Goal: Transaction & Acquisition: Purchase product/service

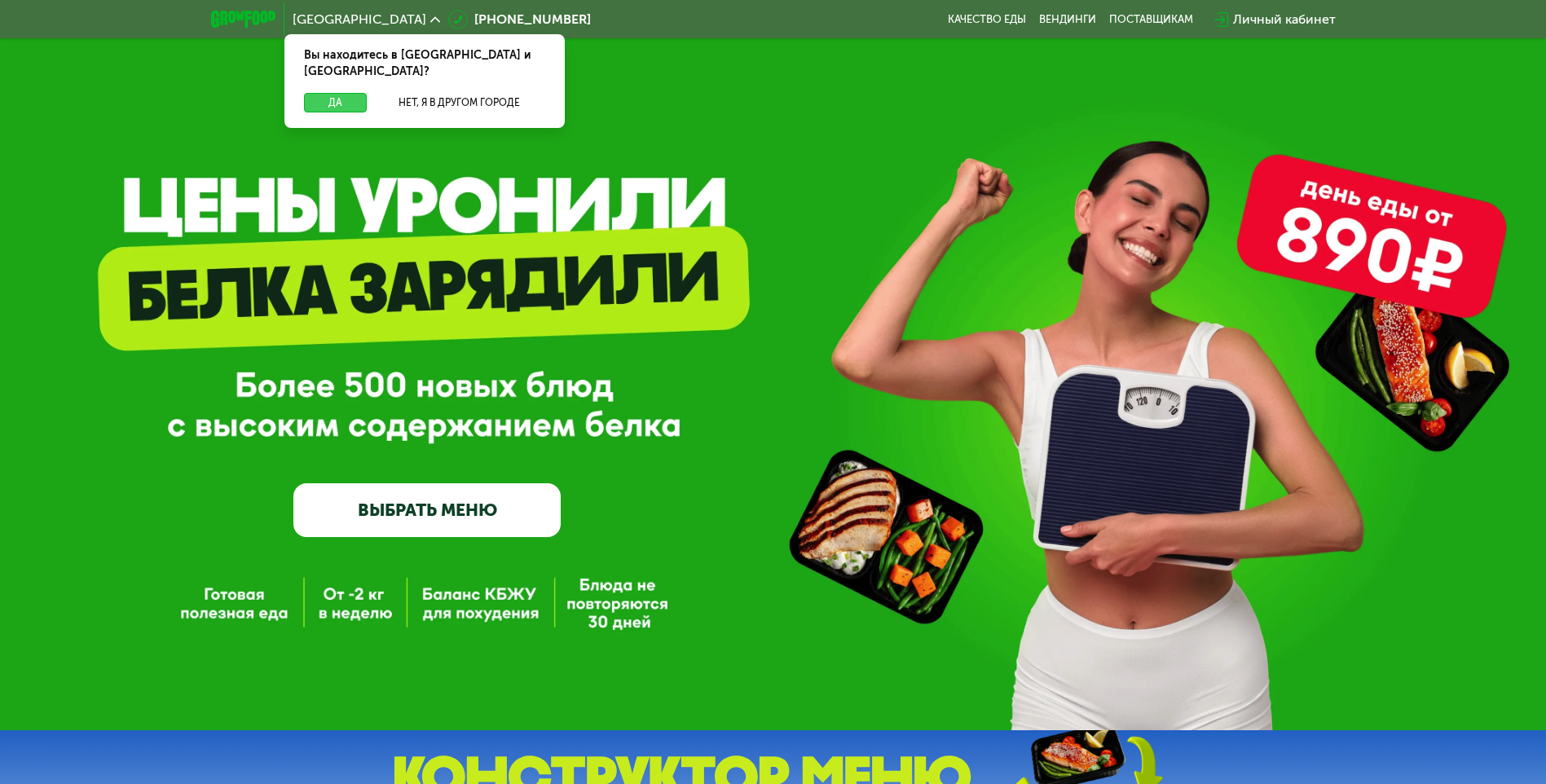
click at [347, 93] on button "Да" at bounding box center [336, 102] width 63 height 20
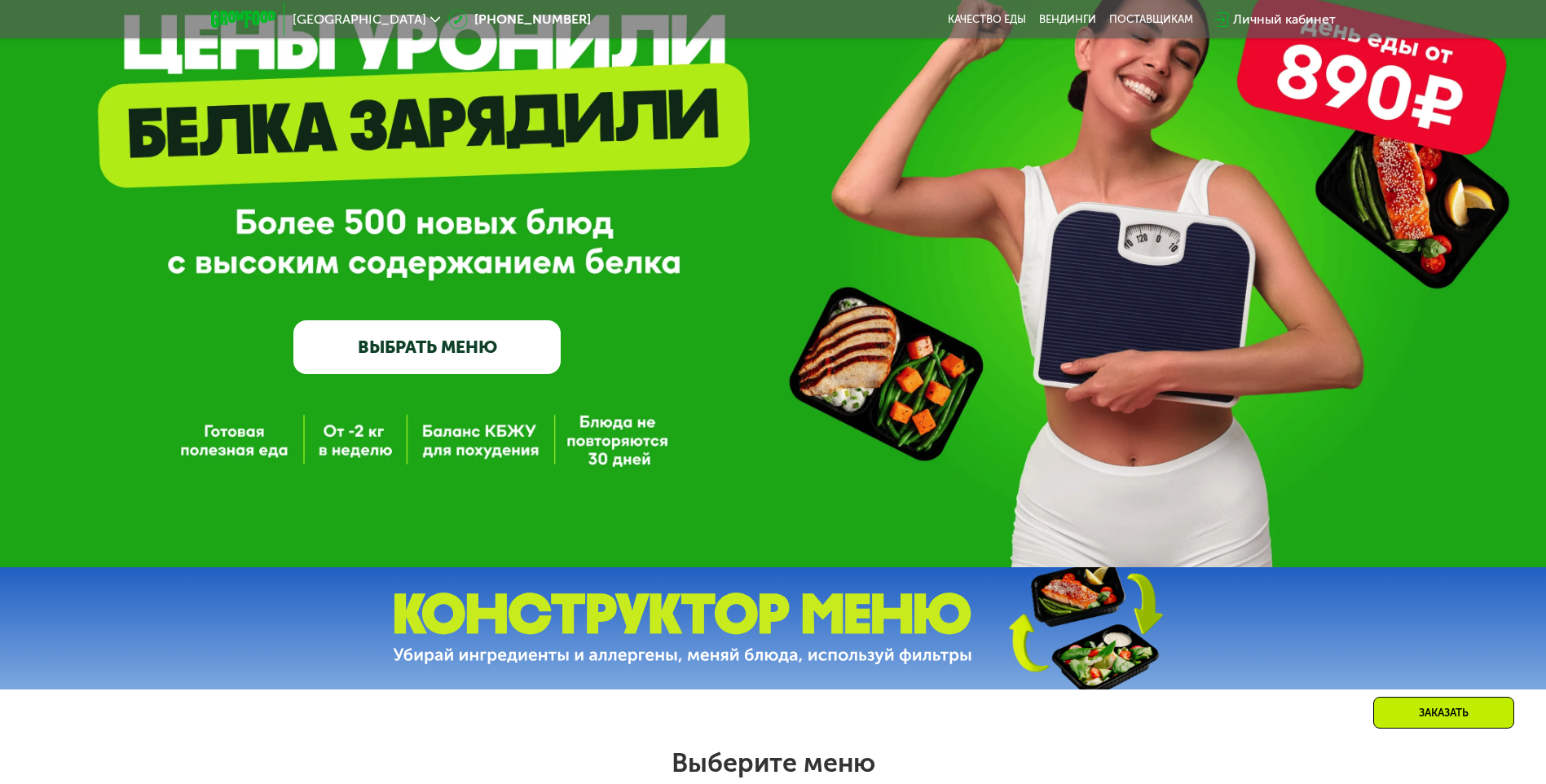
click at [516, 363] on link "ВЫБРАТЬ МЕНЮ" at bounding box center [426, 347] width 268 height 54
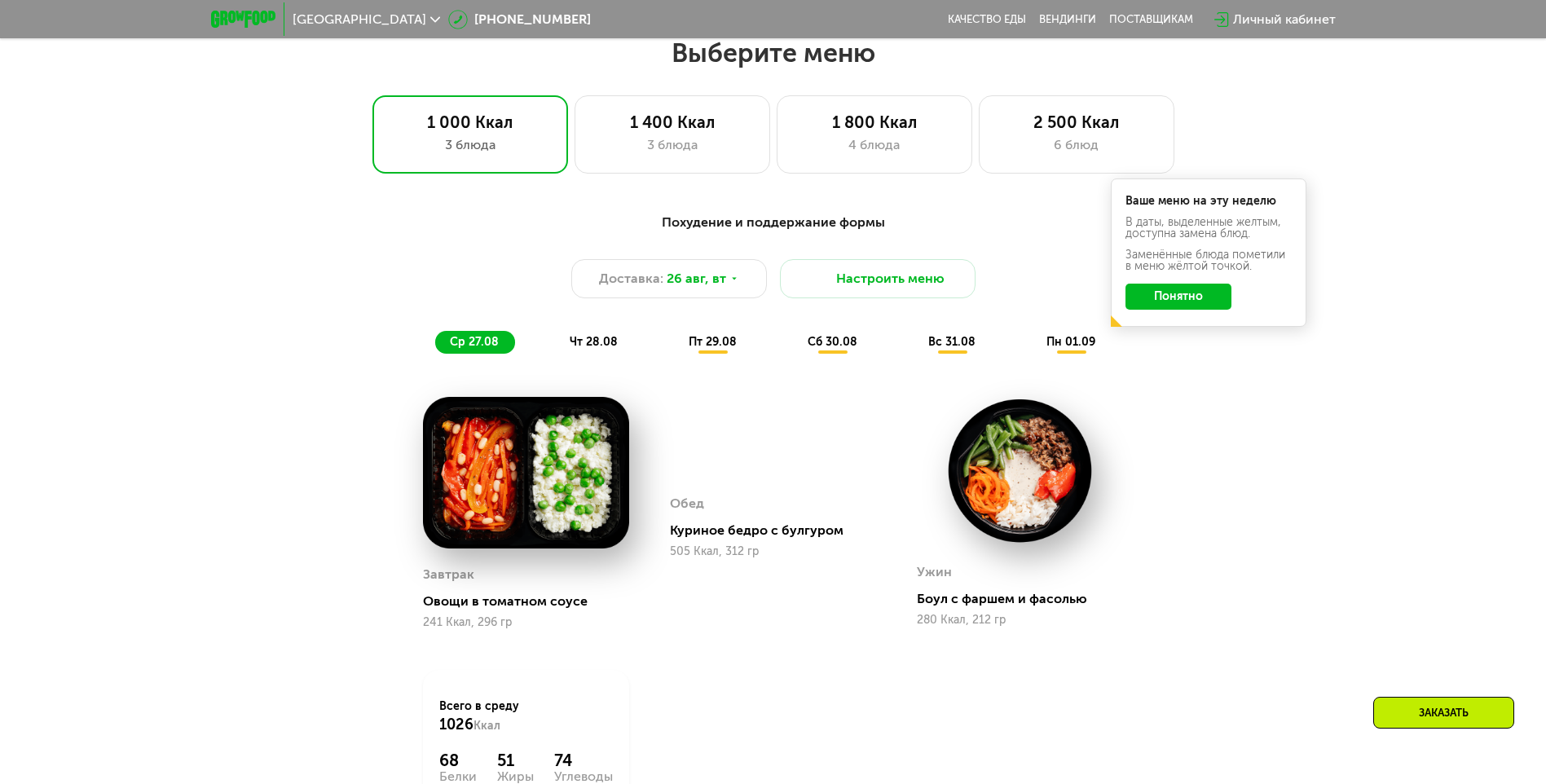
scroll to position [877, 0]
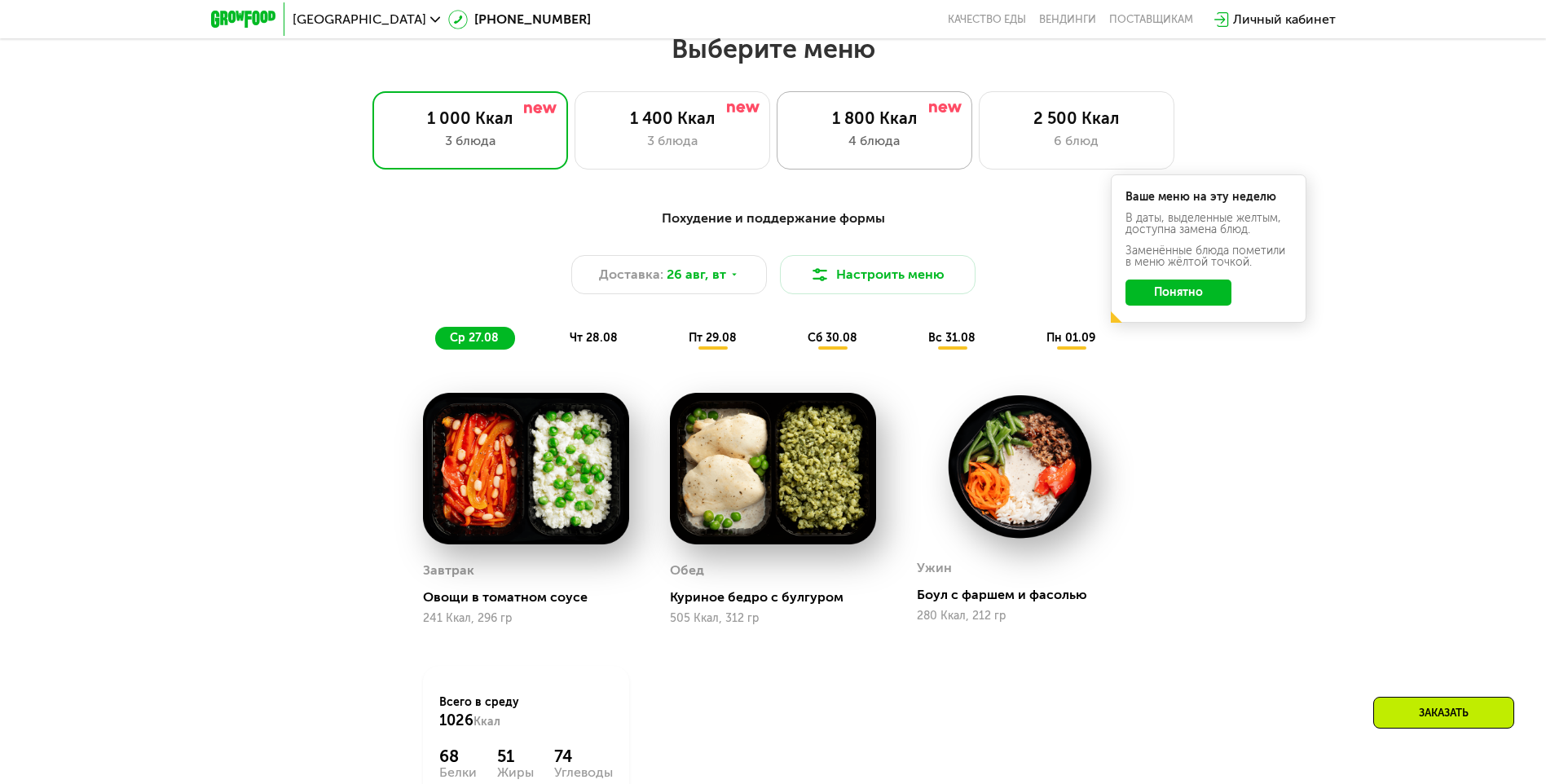
click at [883, 143] on div "4 блюда" at bounding box center [874, 140] width 161 height 20
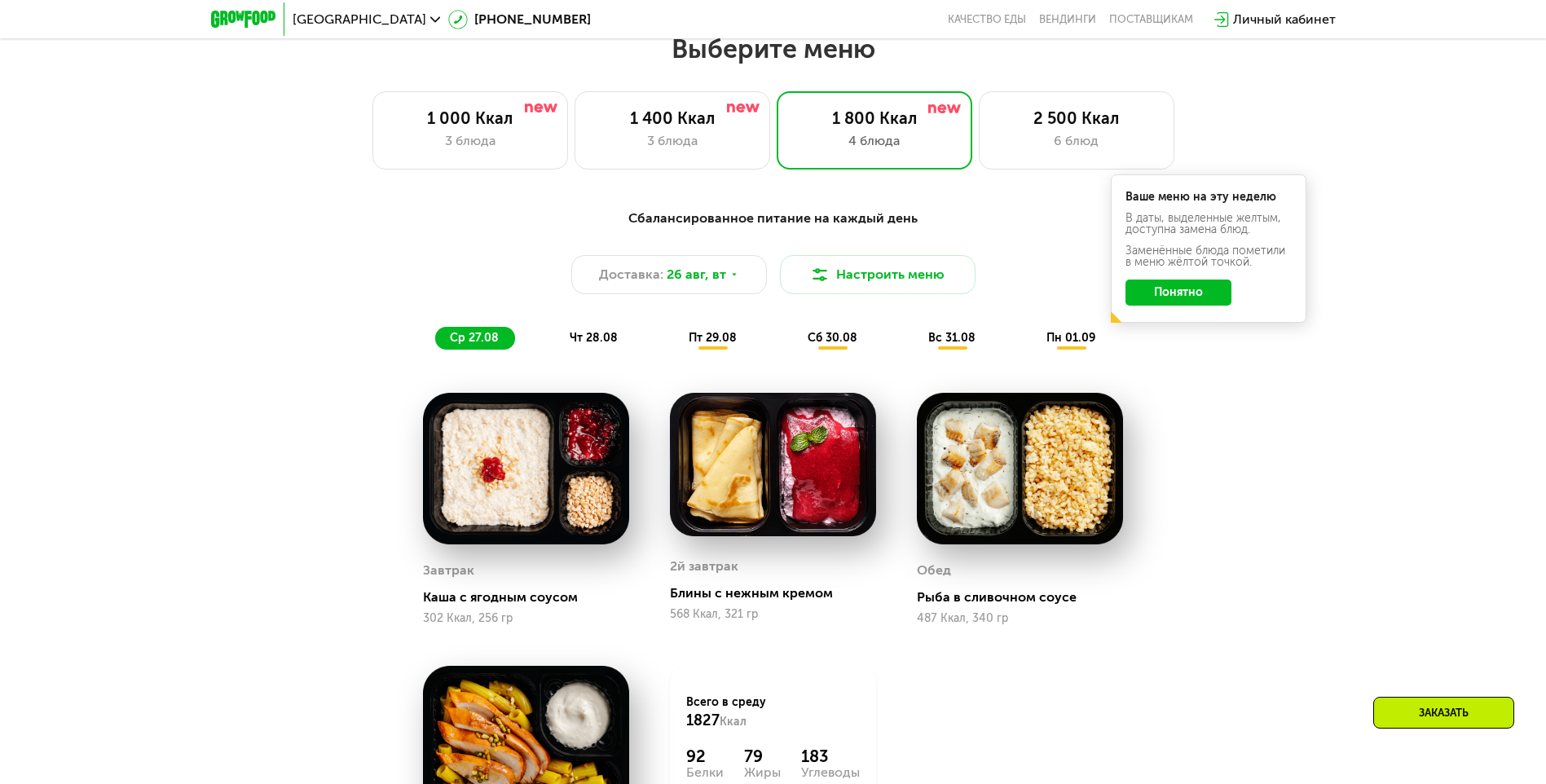
click at [1180, 302] on button "Понятно" at bounding box center [1178, 292] width 106 height 26
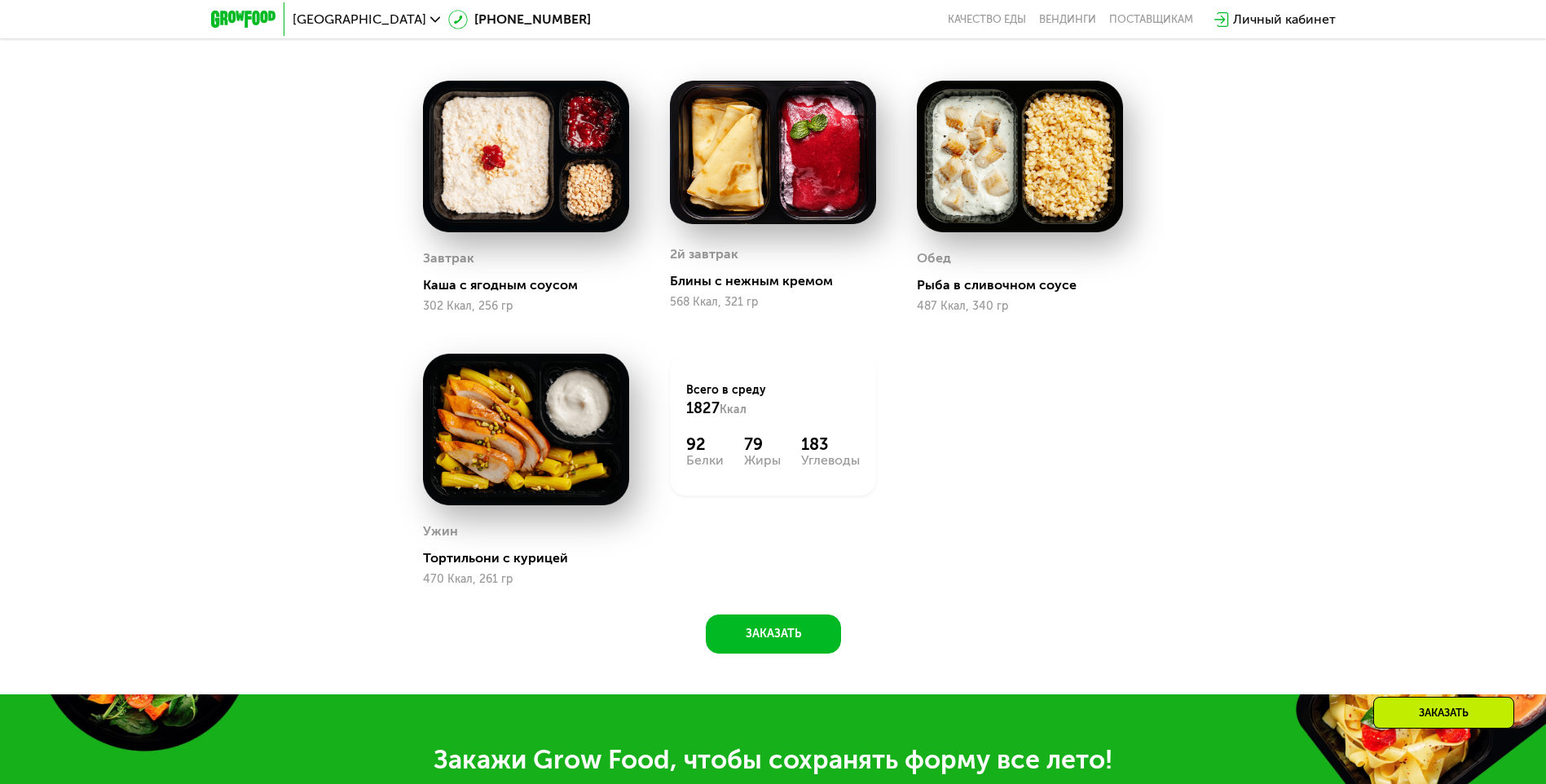
scroll to position [1203, 0]
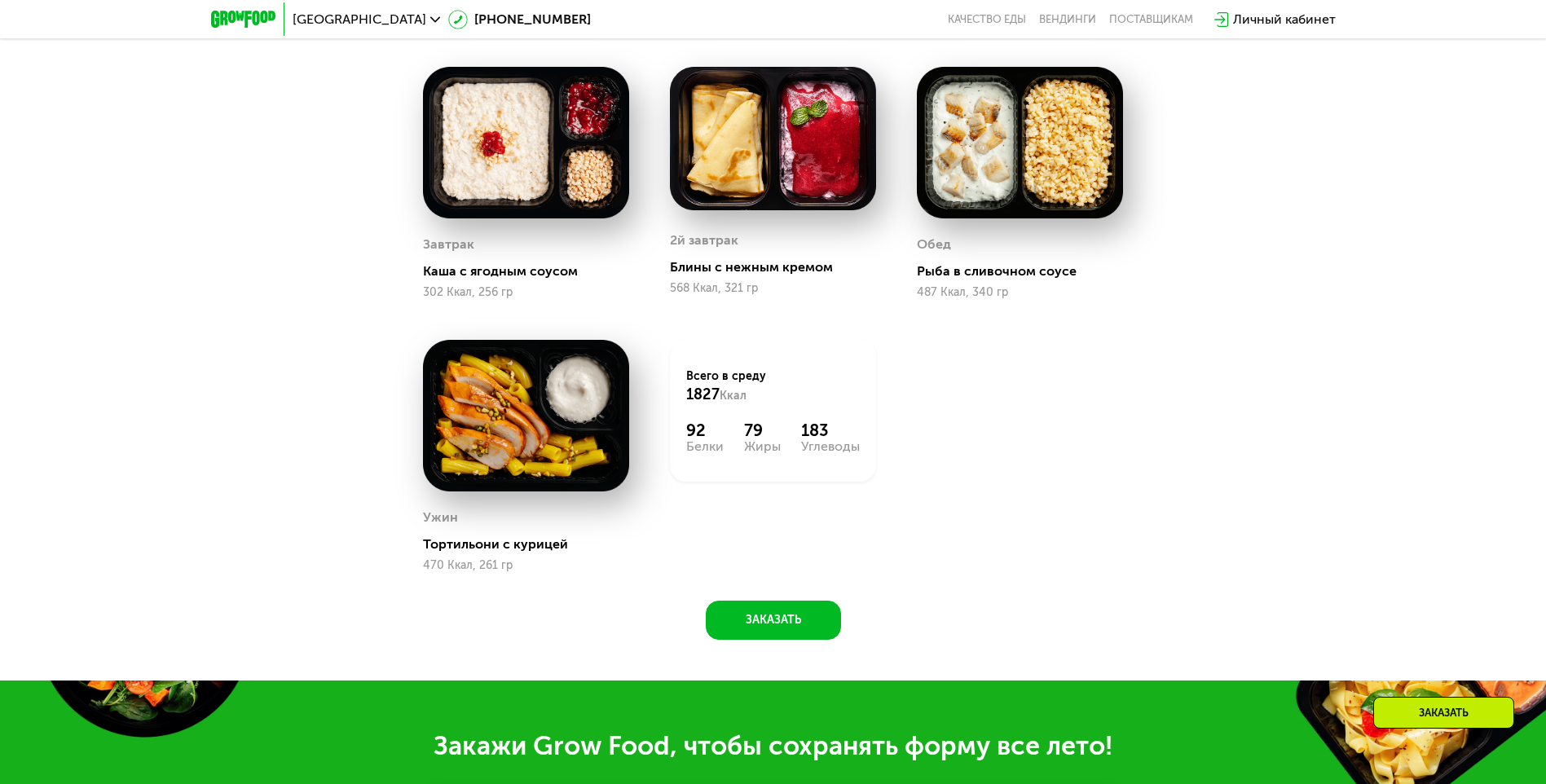
click at [729, 448] on div "92 Белки 79 Жиры 183 Углеводы" at bounding box center [773, 437] width 173 height 32
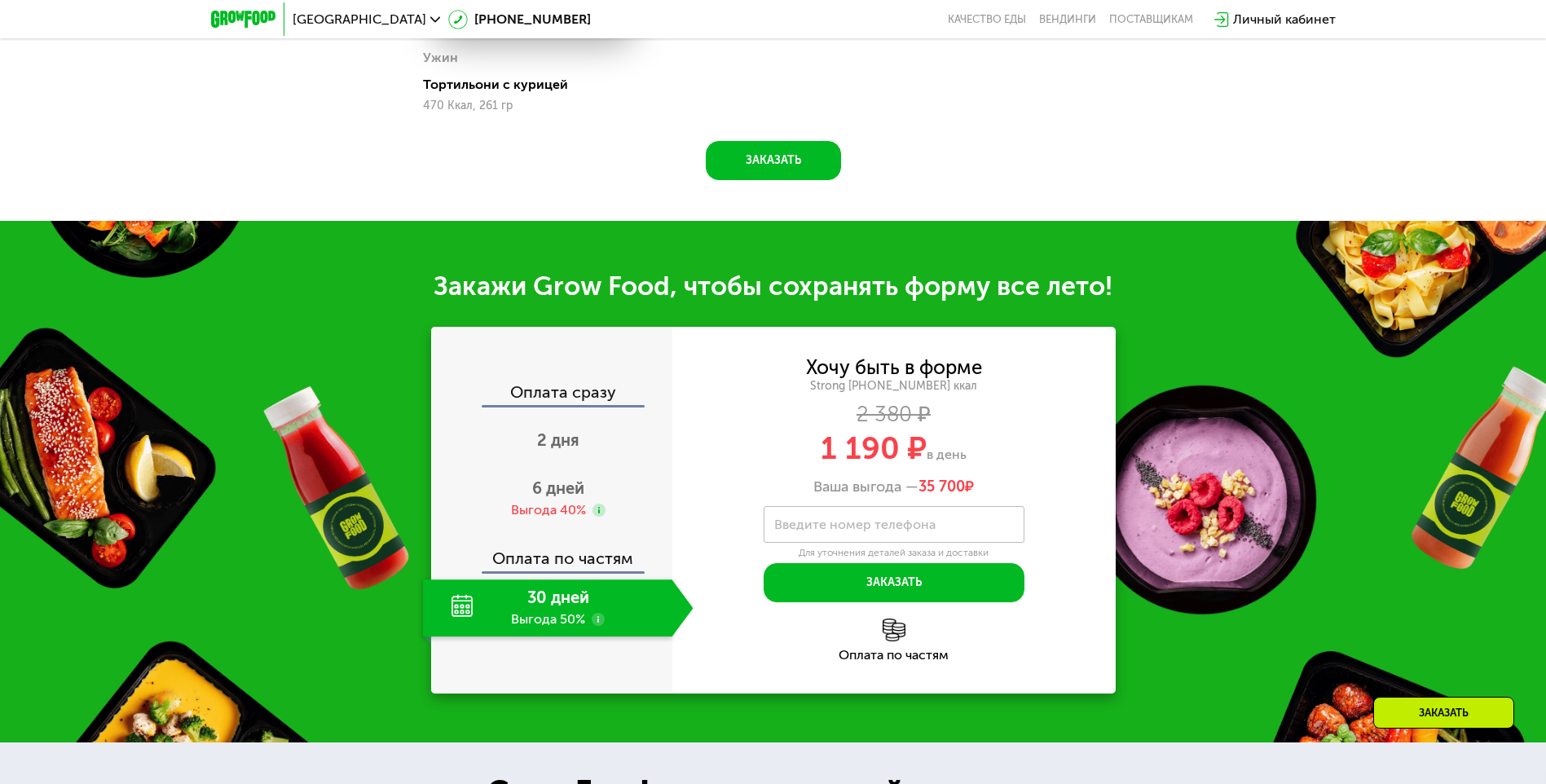
scroll to position [1692, 0]
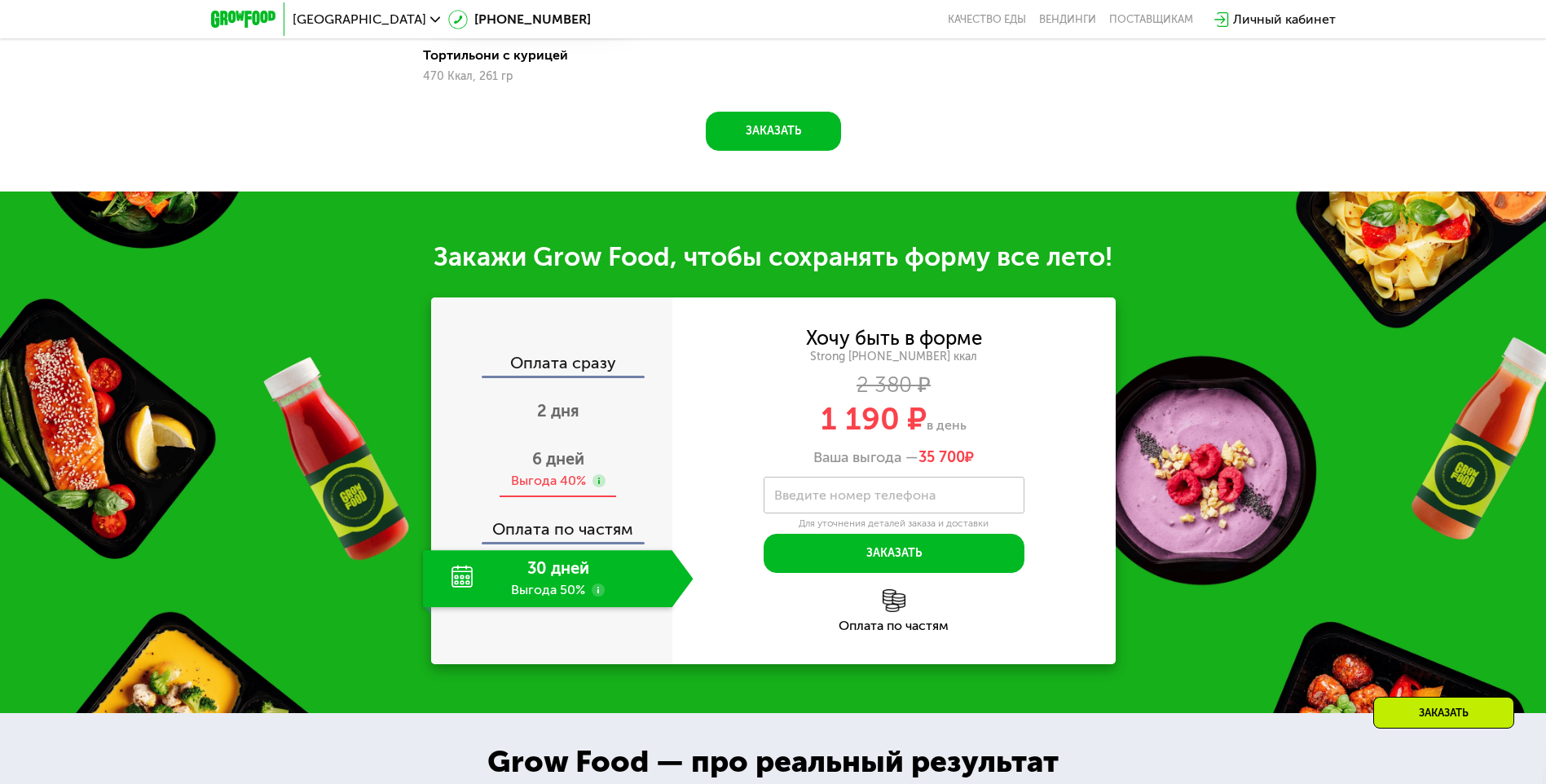
click at [536, 469] on span "6 дней" at bounding box center [558, 459] width 52 height 20
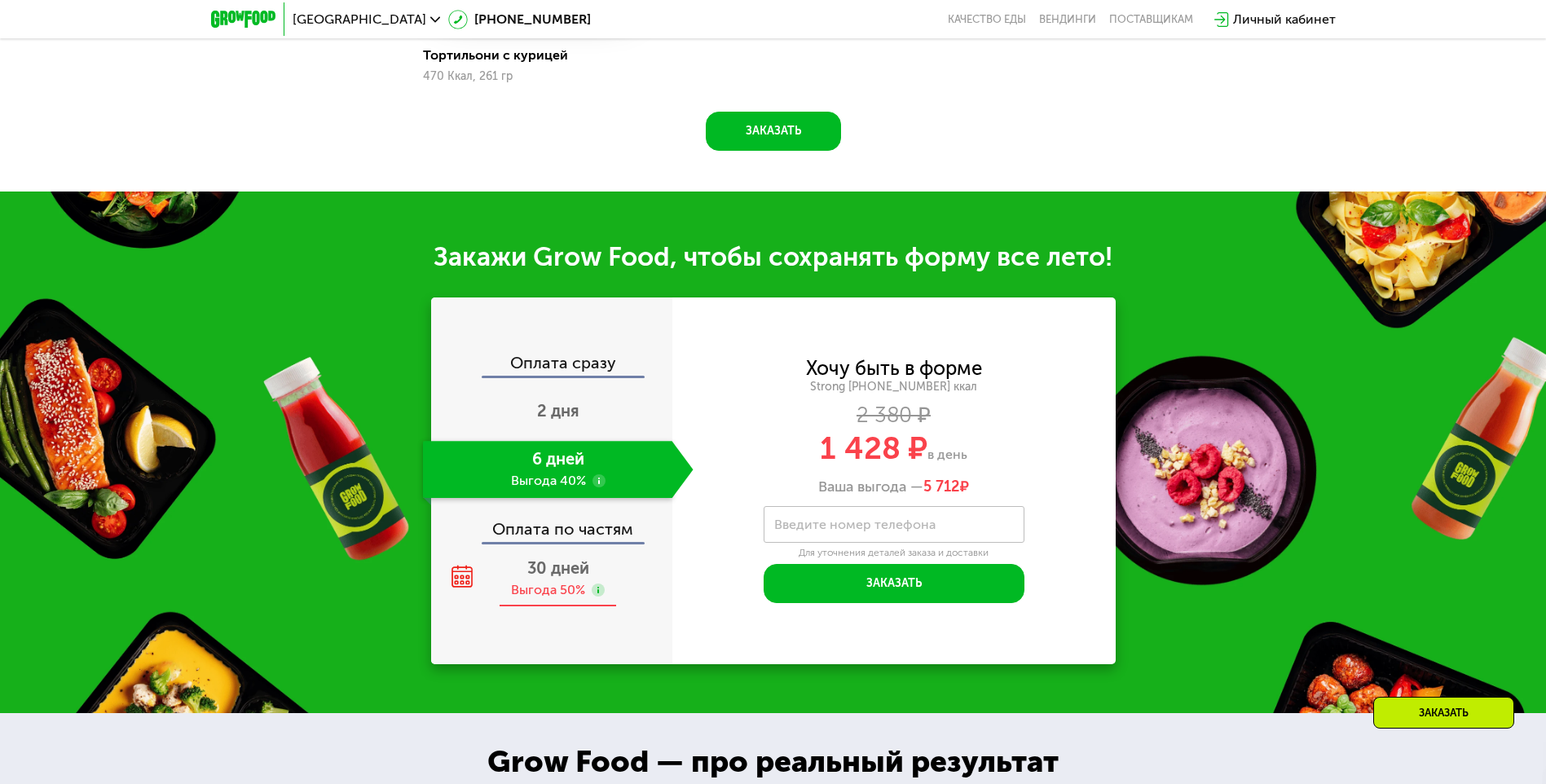
click at [540, 586] on div "30 дней Выгода 50%" at bounding box center [558, 578] width 271 height 57
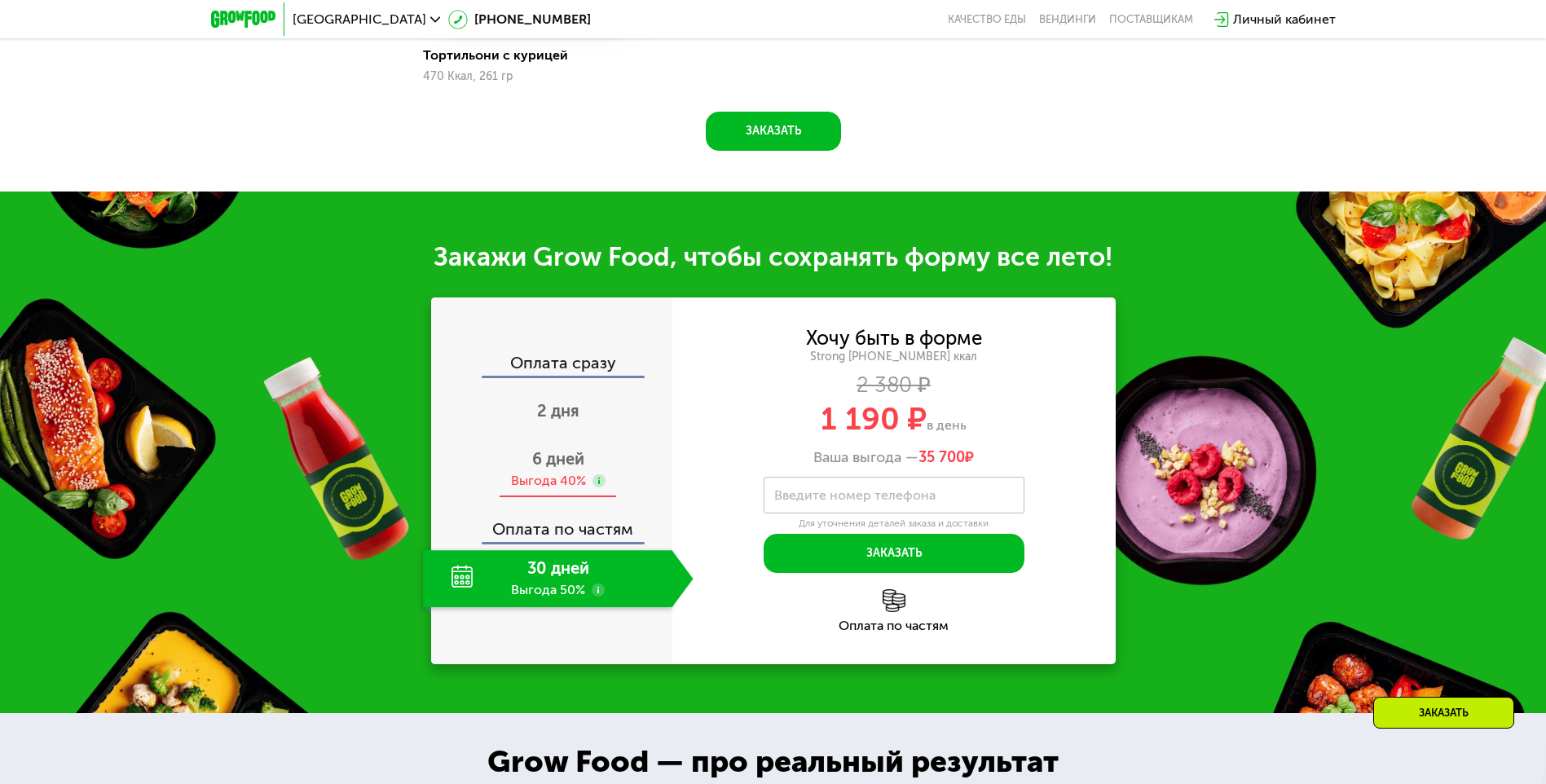
click at [561, 469] on span "6 дней" at bounding box center [558, 459] width 52 height 20
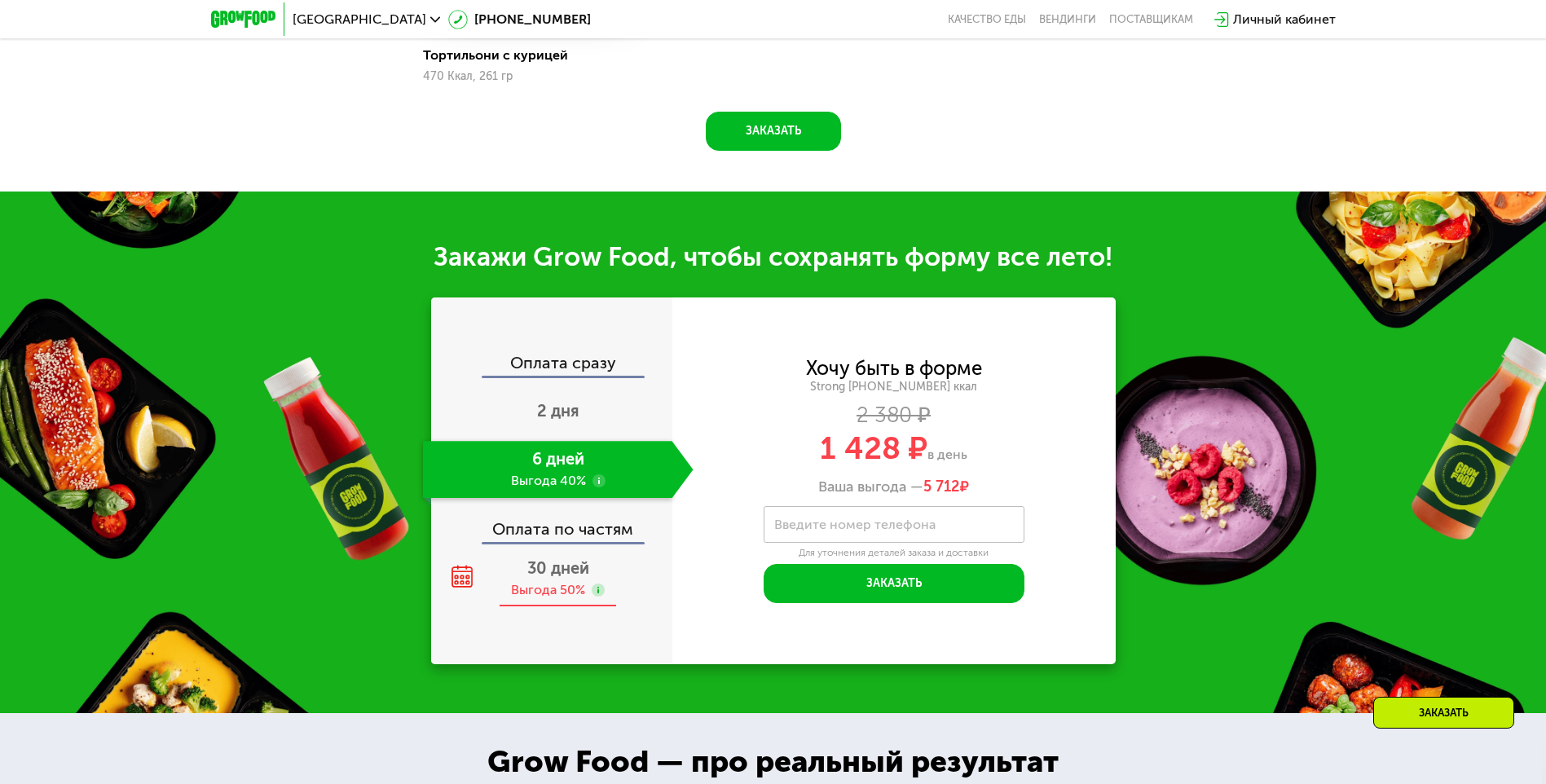
click at [551, 556] on div "30 дней Выгода 50%" at bounding box center [558, 578] width 271 height 57
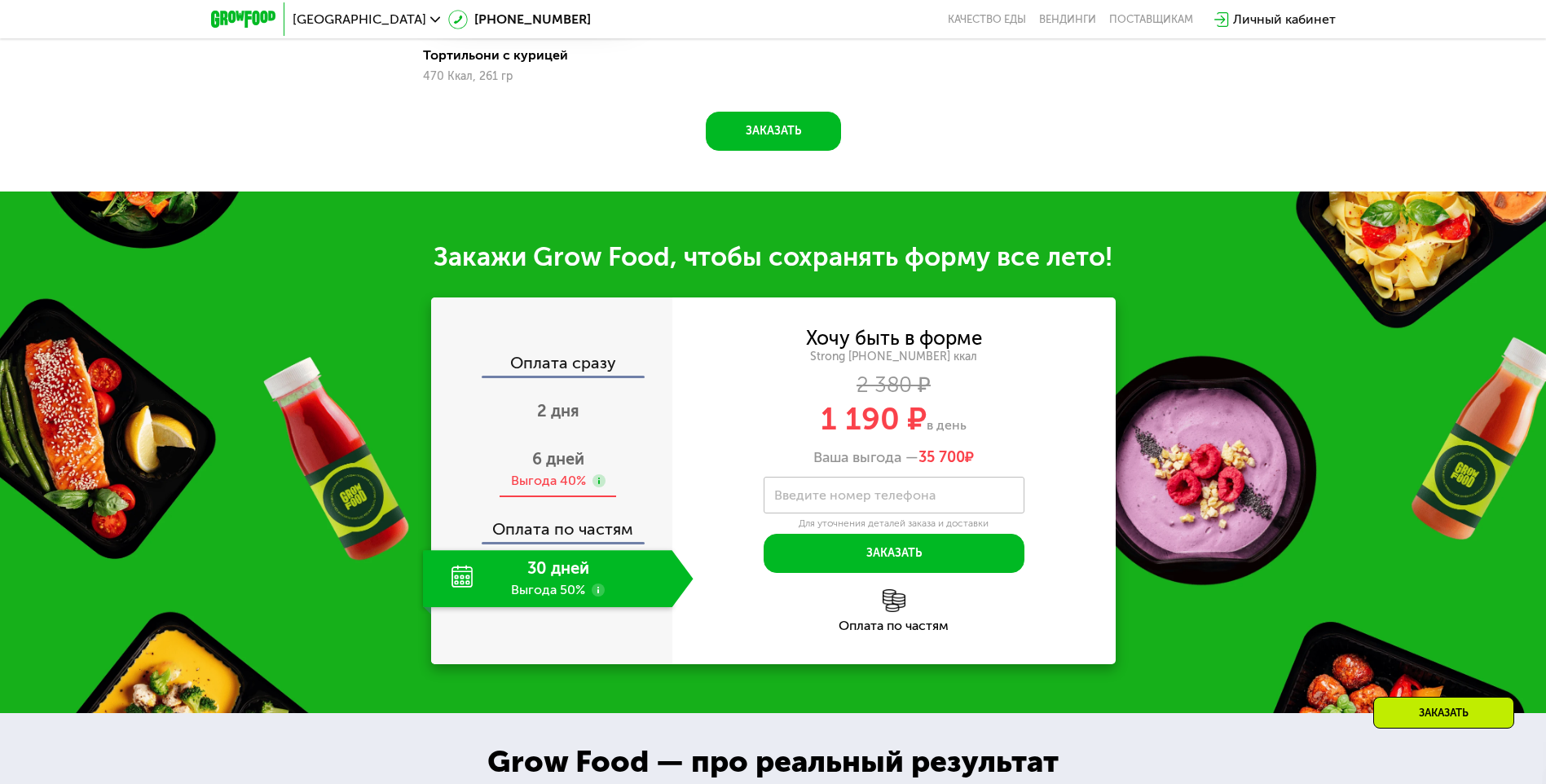
click at [560, 478] on div "Выгода 40%" at bounding box center [549, 481] width 75 height 18
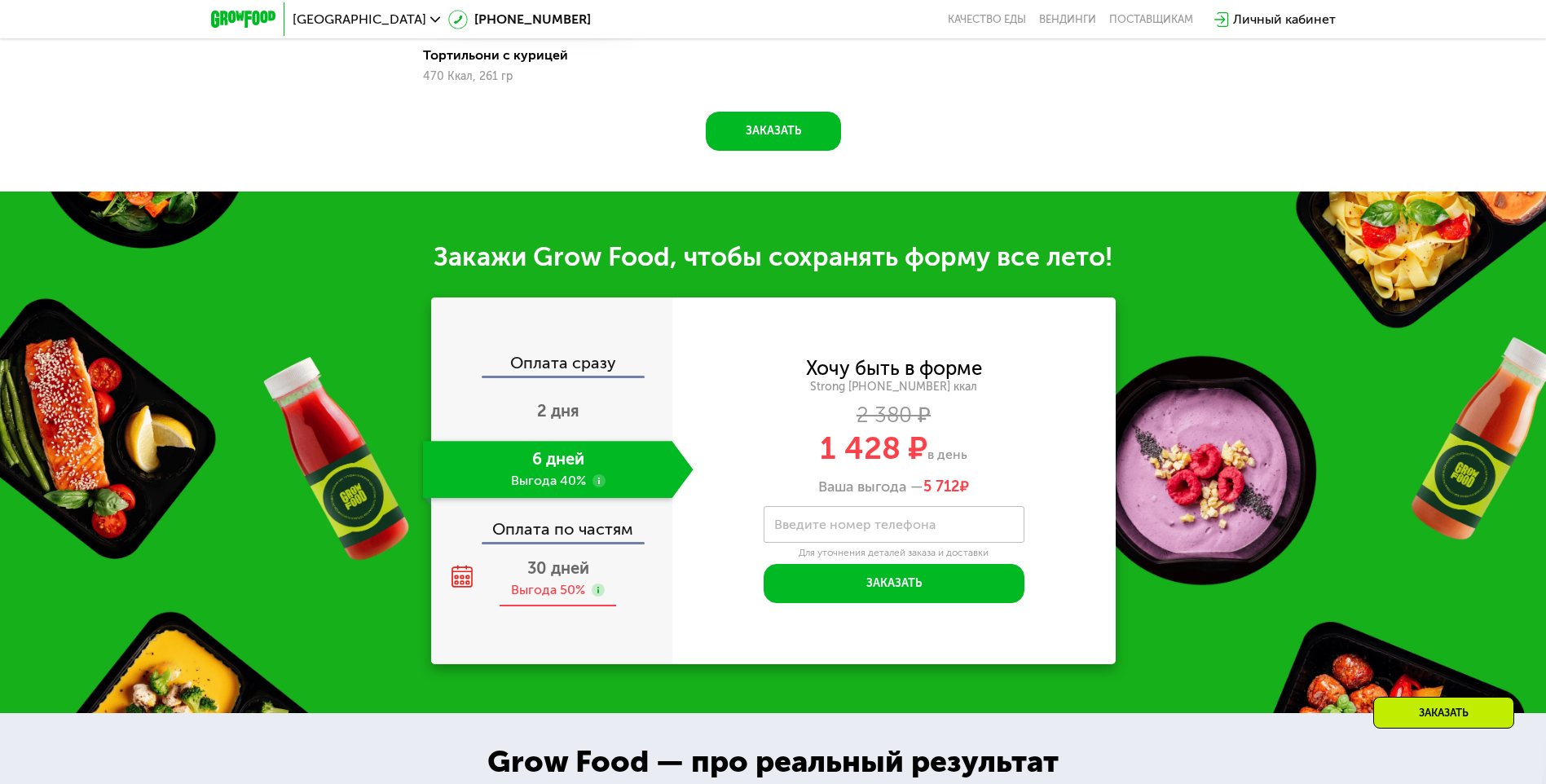
click at [555, 578] on span "30 дней" at bounding box center [558, 567] width 62 height 20
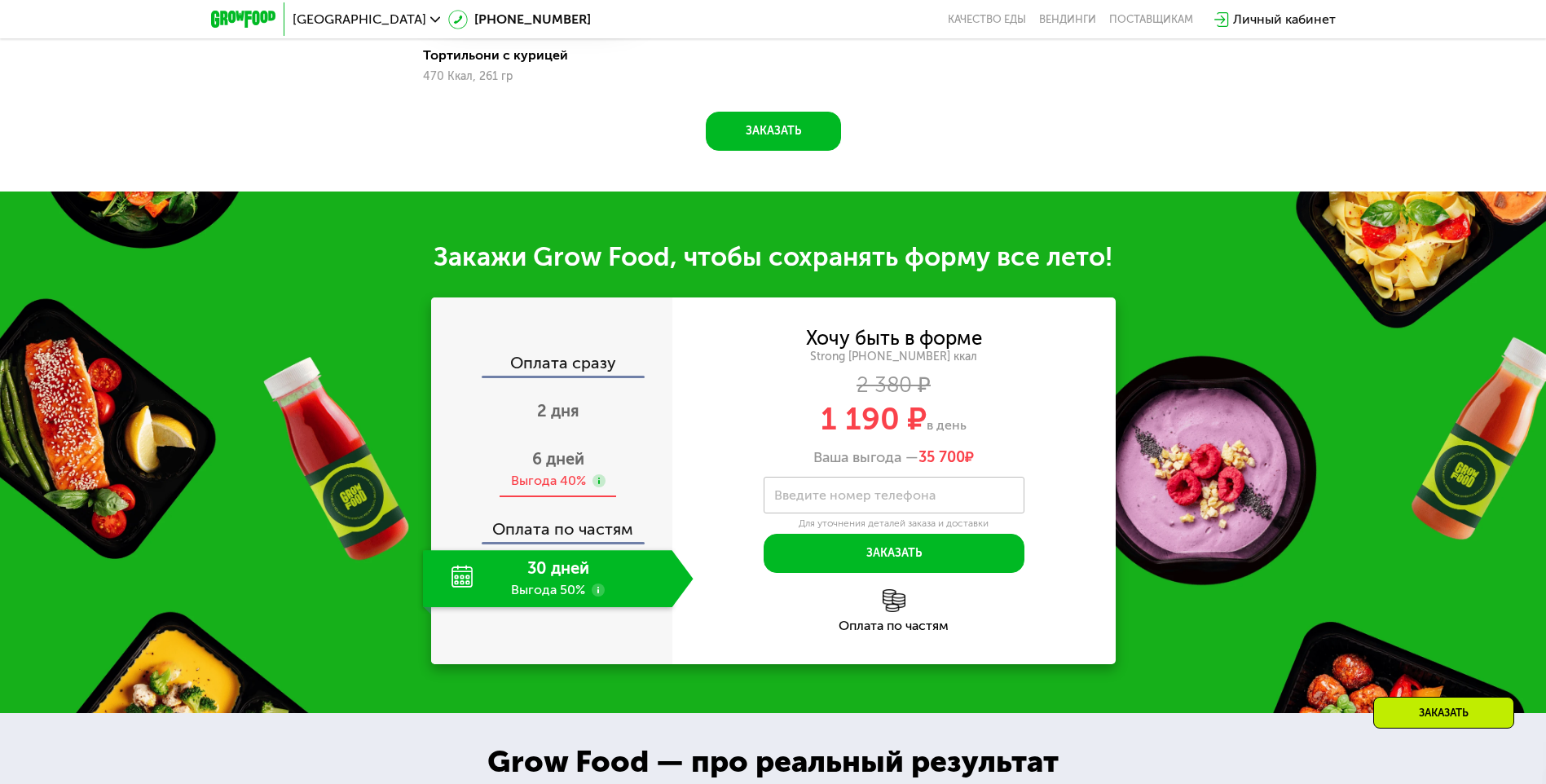
click at [532, 475] on div "6 дней Выгода 40%" at bounding box center [558, 469] width 271 height 57
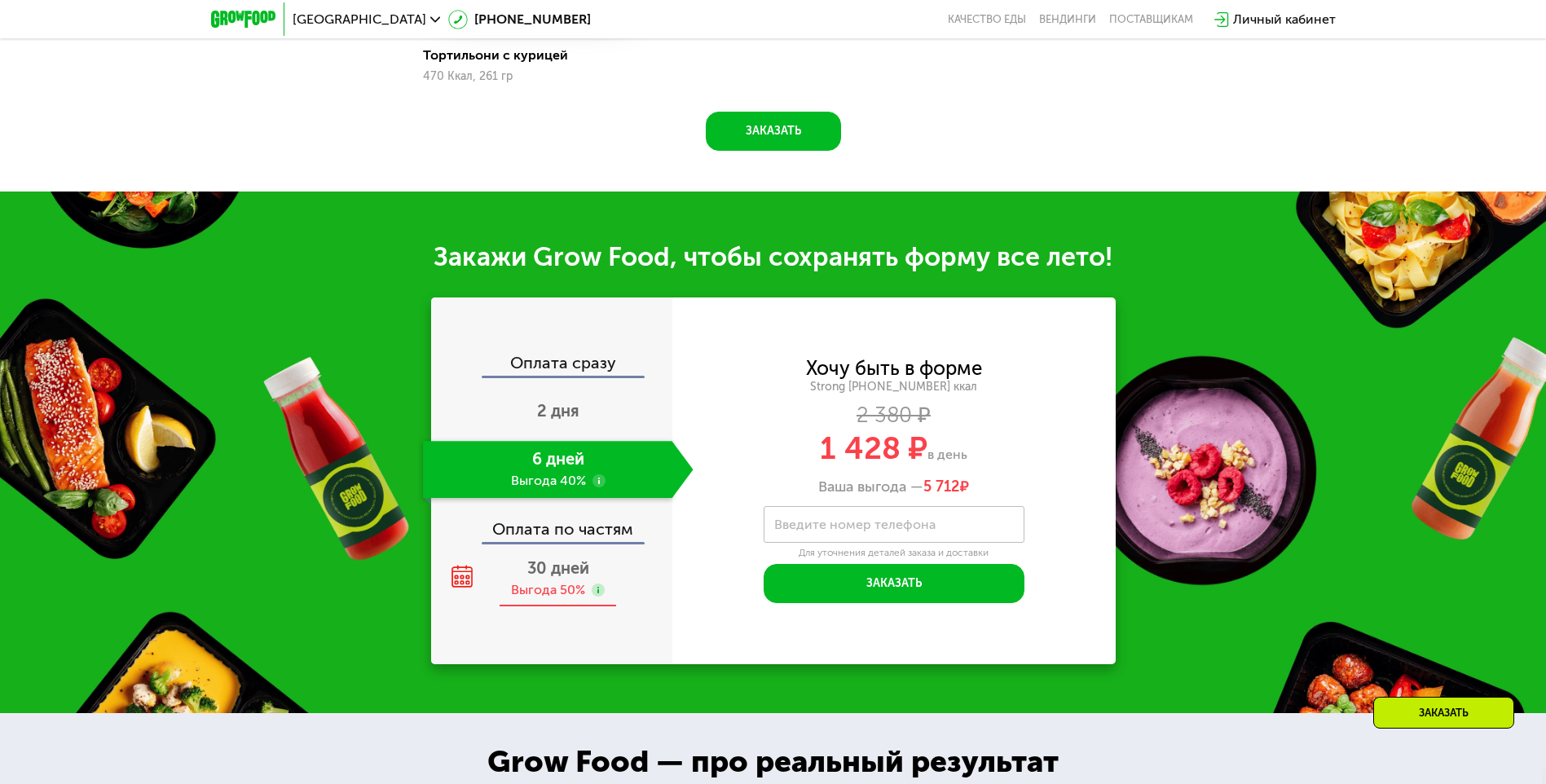
click at [533, 584] on div "30 дней Выгода 50%" at bounding box center [558, 578] width 271 height 57
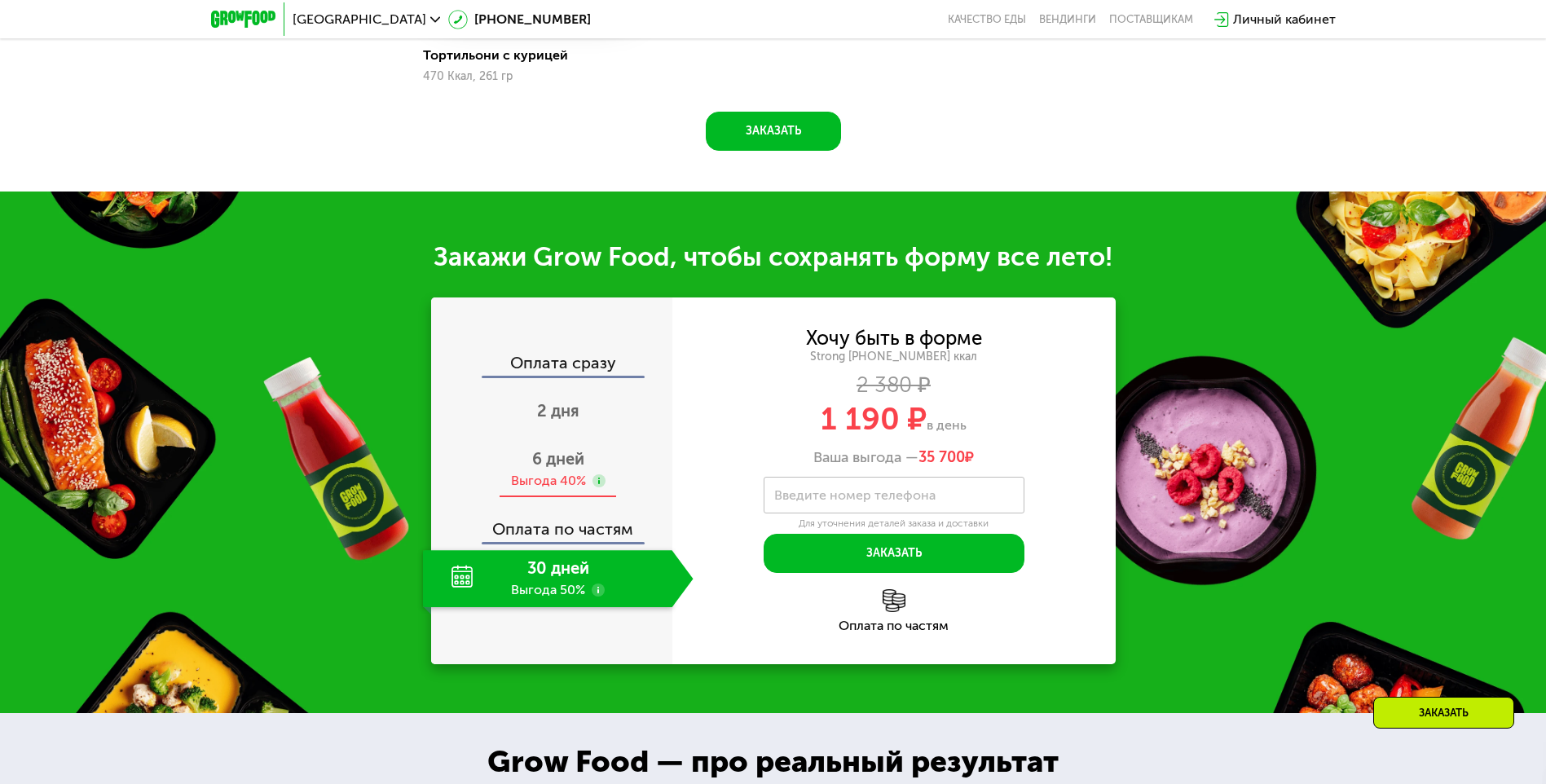
click at [558, 479] on div "Выгода 40%" at bounding box center [549, 481] width 75 height 18
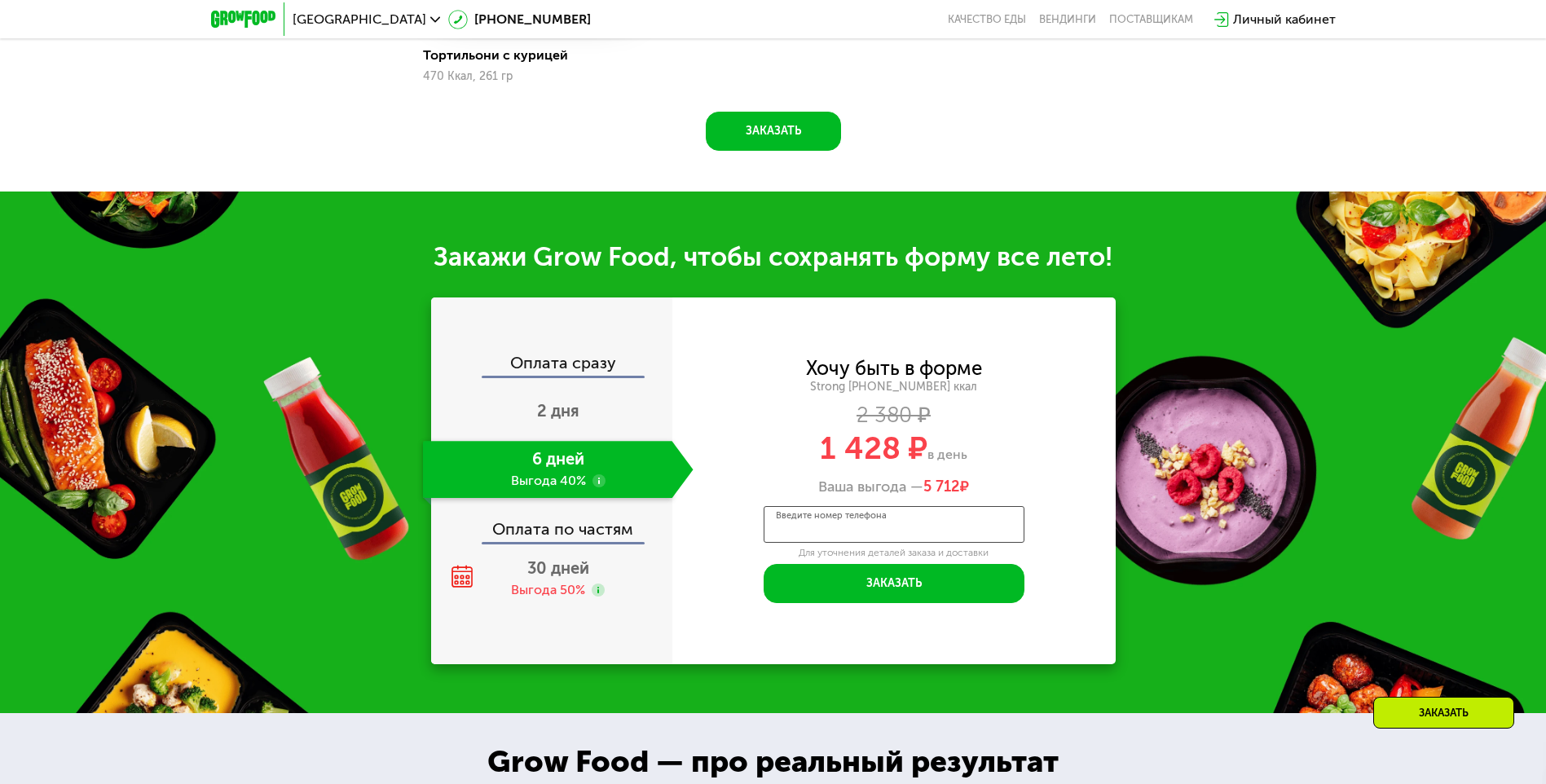
click at [960, 518] on input "Введите номер телефона" at bounding box center [894, 524] width 261 height 37
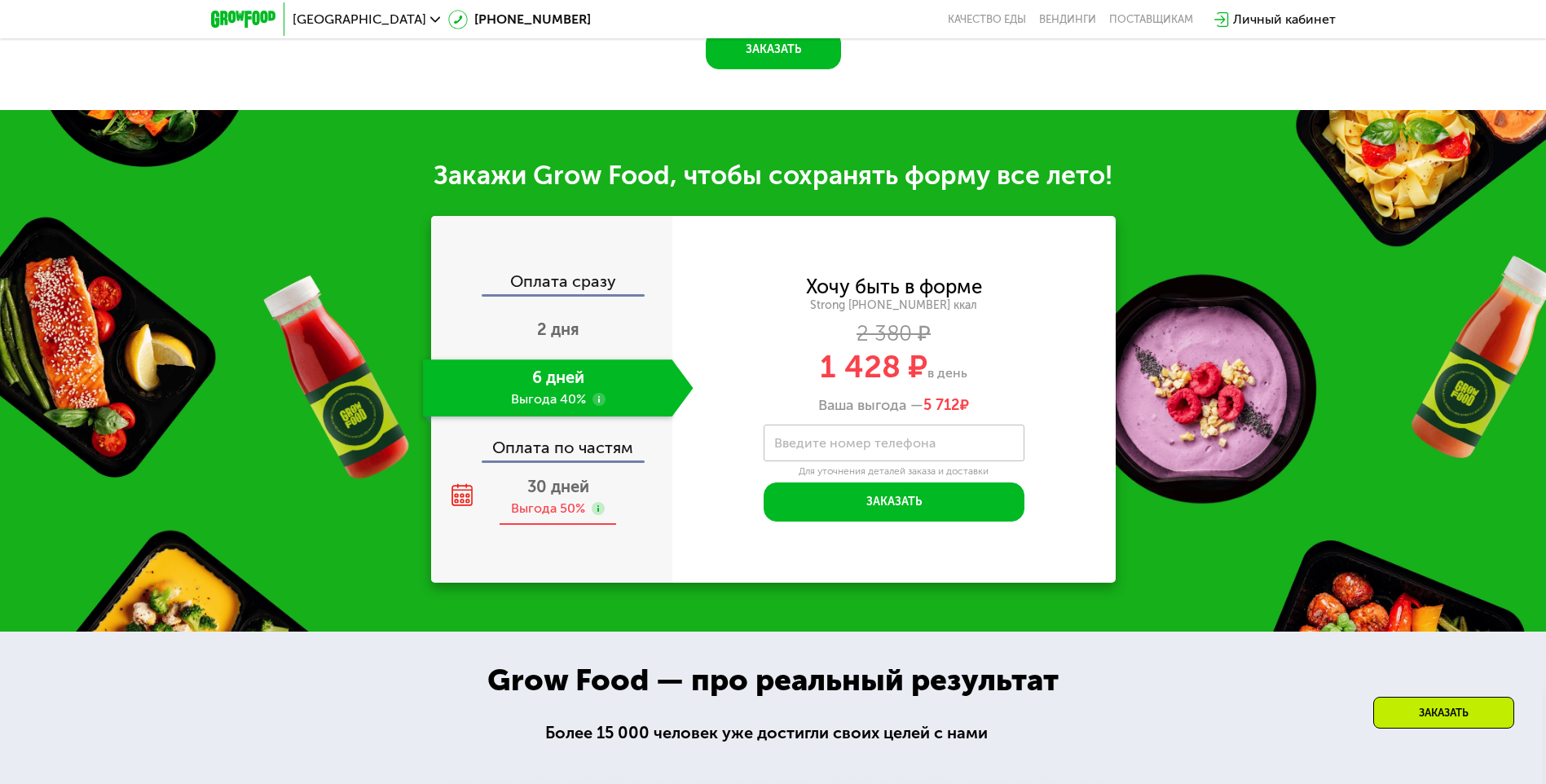
click at [528, 492] on span "30 дней" at bounding box center [558, 486] width 62 height 20
